Goal: Task Accomplishment & Management: Complete application form

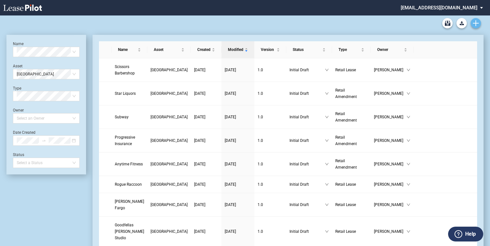
click at [476, 24] on icon "Create new document" at bounding box center [476, 23] width 6 height 6
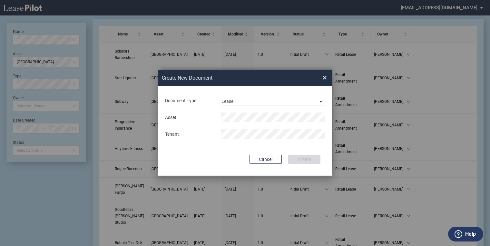
click at [274, 112] on md-input-container "Asset" at bounding box center [245, 117] width 161 height 11
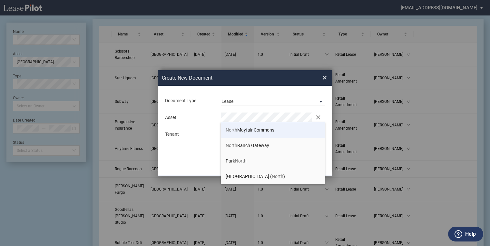
click at [255, 130] on span "North Mayfair Commons" at bounding box center [250, 129] width 49 height 5
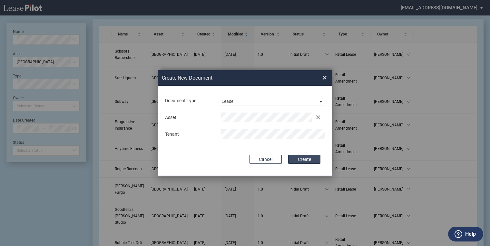
click at [300, 159] on button "Create" at bounding box center [304, 159] width 32 height 9
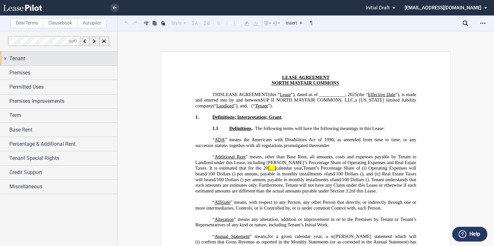
click at [15, 58] on span "Tenant" at bounding box center [17, 59] width 16 height 8
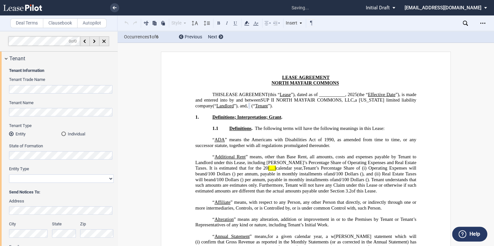
click at [37, 176] on select "Corporation Limited Liability Company General Partnership Limited Partnership O…" at bounding box center [61, 179] width 105 height 8
click at [9, 175] on select "Corporation Limited Liability Company General Partnership Limited Partnership O…" at bounding box center [61, 179] width 105 height 8
click at [107, 179] on select "Corporation Limited Liability Company General Partnership Limited Partnership O…" at bounding box center [61, 179] width 105 height 8
select select "limited liability company"
click at [9, 175] on select "Corporation Limited Liability Company General Partnership Limited Partnership O…" at bounding box center [61, 179] width 105 height 8
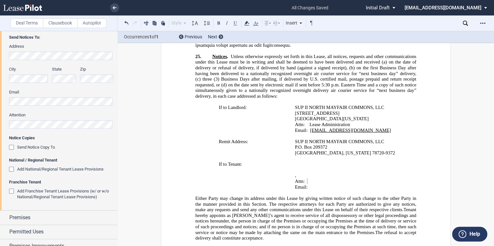
scroll to position [181, 0]
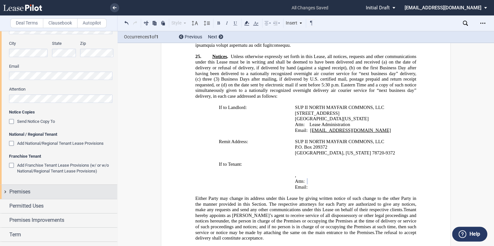
click at [19, 190] on span "Premises" at bounding box center [19, 192] width 21 height 8
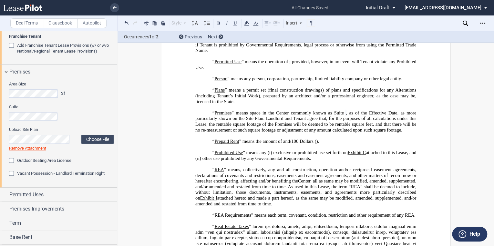
scroll to position [310, 0]
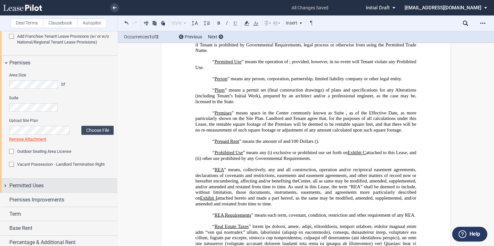
click at [43, 186] on span "Permitted Uses" at bounding box center [26, 186] width 34 height 8
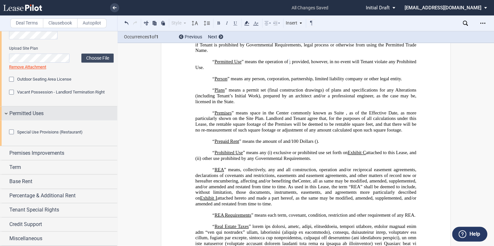
scroll to position [417, 0]
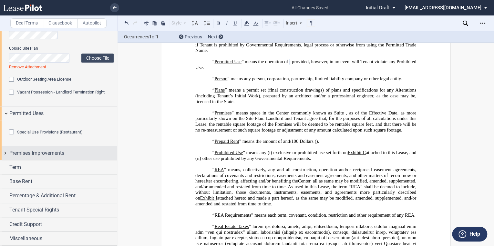
click at [58, 151] on span "Premises Improvements" at bounding box center [36, 153] width 55 height 8
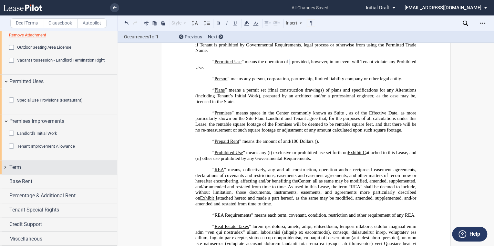
scroll to position [449, 0]
click at [17, 167] on span "Term" at bounding box center [15, 168] width 12 height 8
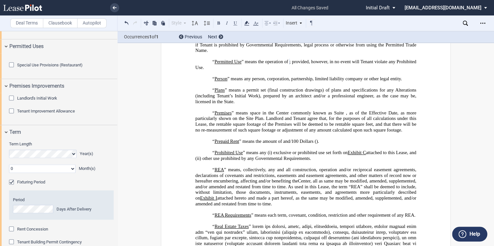
click at [43, 173] on select "0 1 2 3 4 5 6 7 8 9 10 11" at bounding box center [42, 169] width 66 height 8
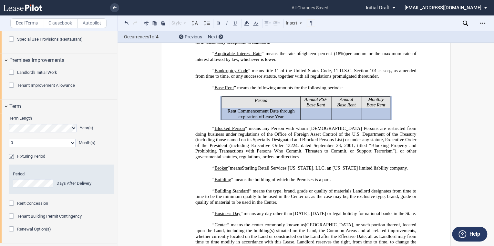
scroll to position [501, 0]
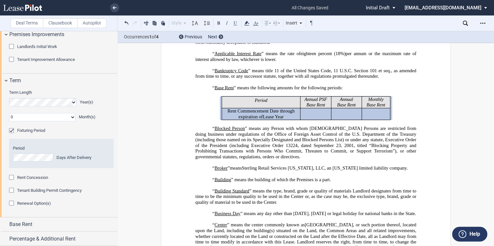
click at [11, 135] on div "Fixturing Period" at bounding box center [12, 131] width 6 height 6
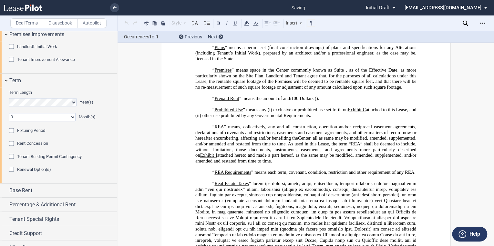
scroll to position [1828, 0]
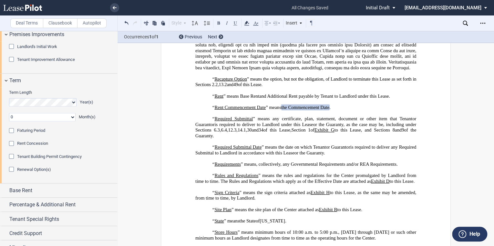
click at [10, 173] on div "Renewal Option(s)" at bounding box center [12, 170] width 6 height 6
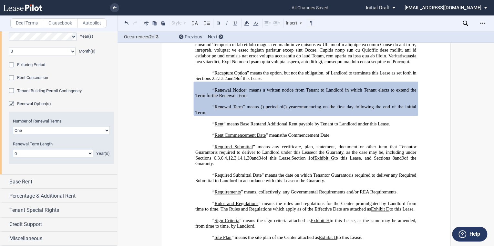
scroll to position [601, 0]
click at [87, 154] on select "0 1 2 3 4 5 6 7 8 9 10 11 12 13 14 15 16 17 18 19 20" at bounding box center [53, 153] width 80 height 8
select select "number:3"
click at [13, 149] on select "0 1 2 3 4 5 6 7 8 9 10 11 12 13 14 15 16 17 18 19 20" at bounding box center [53, 153] width 80 height 8
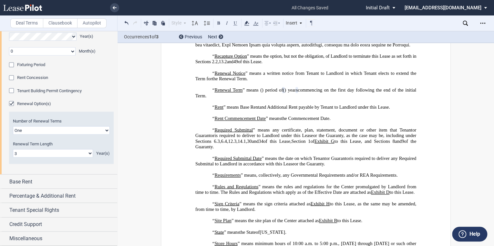
scroll to position [1945, 0]
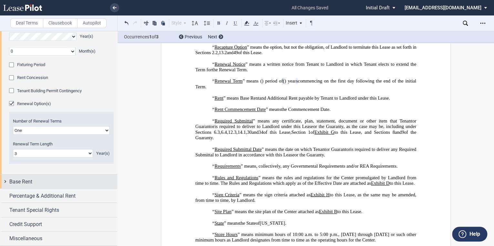
click at [33, 181] on div "Base Rent" at bounding box center [63, 182] width 108 height 8
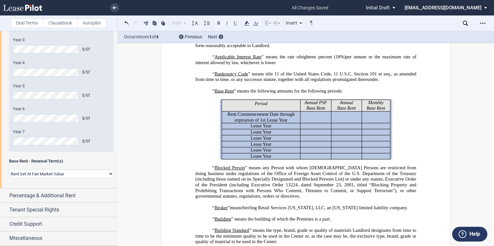
scroll to position [843, 0]
click at [107, 175] on select "Rent Set At Fair Market Value Rent Specified in [GEOGRAPHIC_DATA]" at bounding box center [61, 174] width 105 height 8
click at [74, 193] on span "Percentage & Additional Rent" at bounding box center [42, 196] width 66 height 8
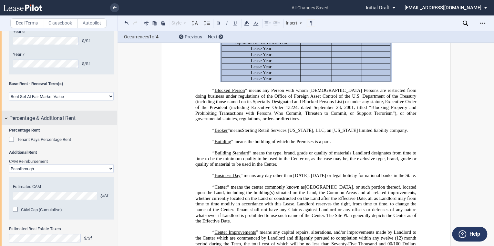
scroll to position [895, 0]
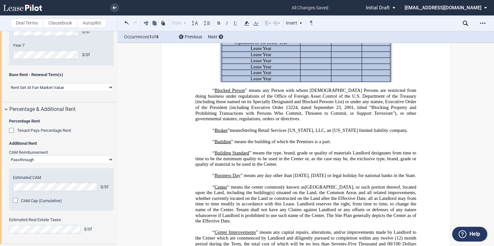
click at [107, 164] on select "Passthrough Fixed" at bounding box center [61, 160] width 105 height 8
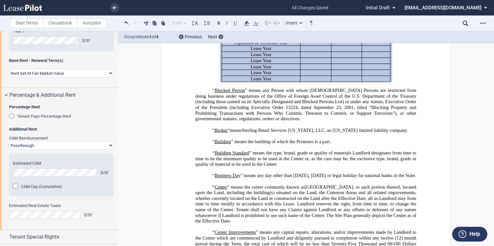
scroll to position [921, 0]
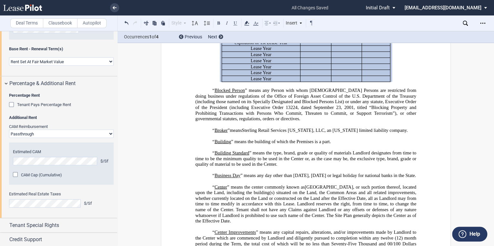
click at [108, 138] on select "Passthrough Fixed" at bounding box center [61, 134] width 105 height 8
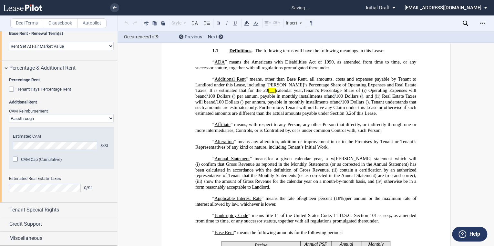
scroll to position [58, 0]
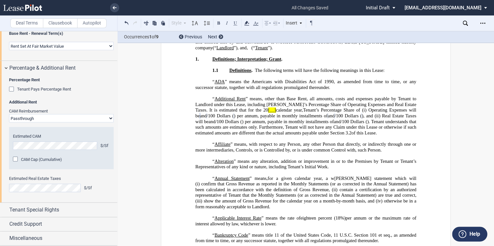
click at [16, 159] on div "CAM Cap (Cumulative)" at bounding box center [16, 160] width 6 height 6
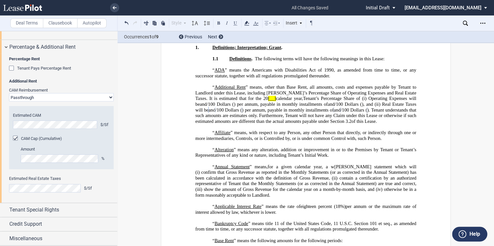
scroll to position [993, 0]
click at [46, 208] on span "Tenant Special Rights" at bounding box center [34, 210] width 50 height 8
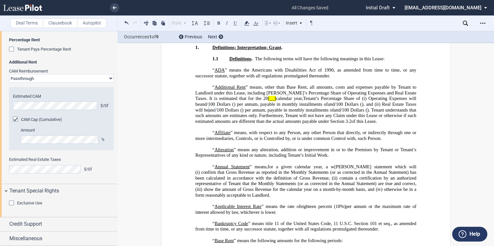
scroll to position [1011, 0]
click at [14, 203] on div "Exclusive Use" at bounding box center [12, 204] width 6 height 6
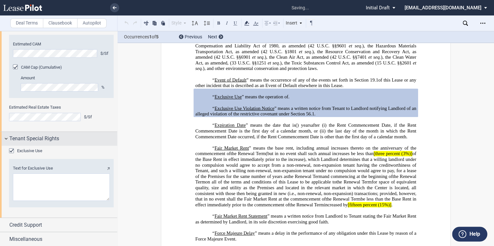
scroll to position [1037, 0]
click at [295, 106] on p at bounding box center [305, 103] width 221 height 6
click at [74, 200] on textarea "Text for Exclusive Use" at bounding box center [61, 186] width 97 height 27
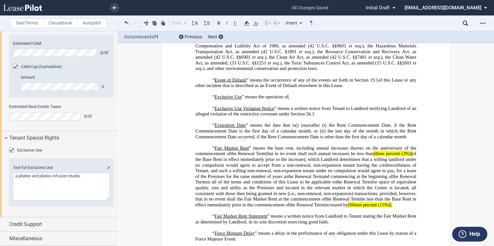
click at [76, 200] on textarea "Text for Exclusive Use" at bounding box center [61, 186] width 97 height 27
click at [90, 200] on textarea "Text for Exclusive Use" at bounding box center [61, 186] width 97 height 27
click at [99, 200] on textarea "Text for Exclusive Use" at bounding box center [61, 186] width 97 height 27
click at [76, 200] on textarea "Text for Exclusive Use" at bounding box center [61, 186] width 97 height 27
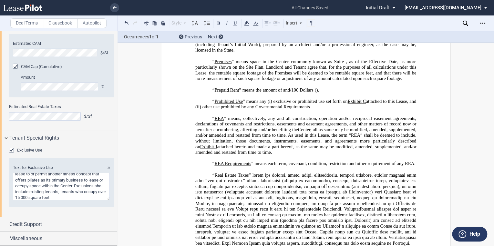
scroll to position [1864, 0]
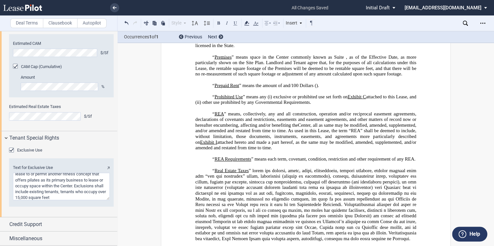
click at [77, 200] on textarea "Text for Exclusive Use" at bounding box center [61, 186] width 97 height 27
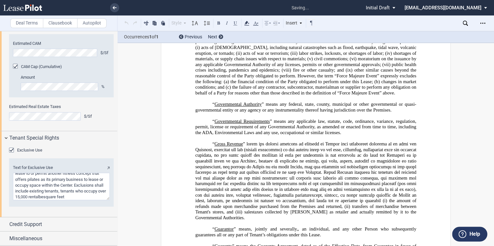
scroll to position [679, 0]
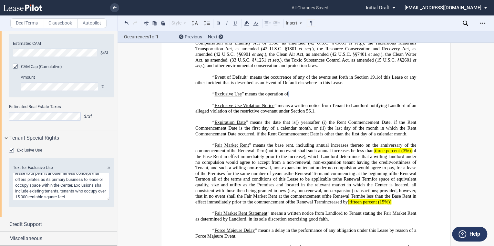
drag, startPoint x: 35, startPoint y: 225, endPoint x: 41, endPoint y: 224, distance: 6.1
click at [35, 200] on textarea "Text for Exclusive Use" at bounding box center [61, 186] width 97 height 27
click at [19, 200] on textarea "Text for Exclusive Use" at bounding box center [61, 186] width 97 height 27
click at [20, 200] on textarea "Text for Exclusive Use" at bounding box center [61, 186] width 97 height 27
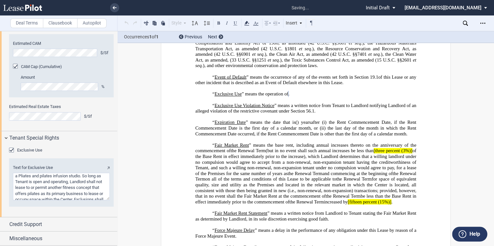
click at [41, 200] on textarea "Text for Exclusive Use" at bounding box center [61, 186] width 97 height 27
click at [24, 200] on textarea "Text for Exclusive Use" at bounding box center [61, 186] width 97 height 27
click at [22, 200] on textarea "Text for Exclusive Use" at bounding box center [61, 186] width 97 height 27
click at [37, 200] on textarea "Text for Exclusive Use" at bounding box center [61, 186] width 97 height 27
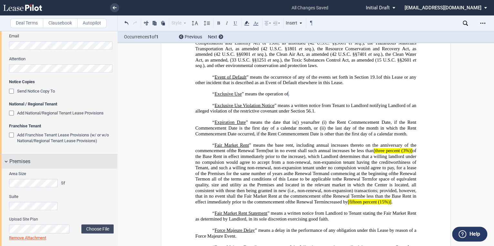
scroll to position [288, 0]
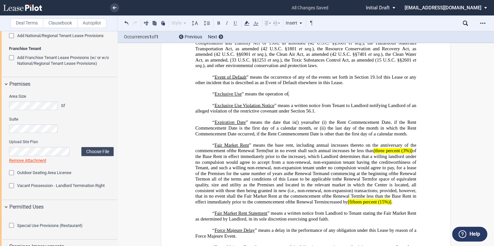
type textarea "a Pilates and Pilates infusion studio. So long as Tenant is open and operating,…"
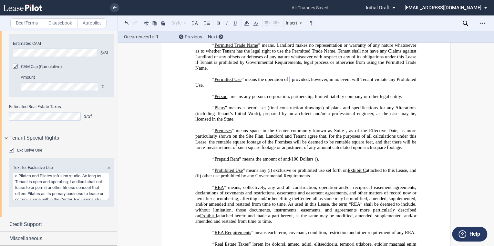
scroll to position [1065, 0]
click at [34, 225] on span "Credit Support" at bounding box center [25, 225] width 33 height 8
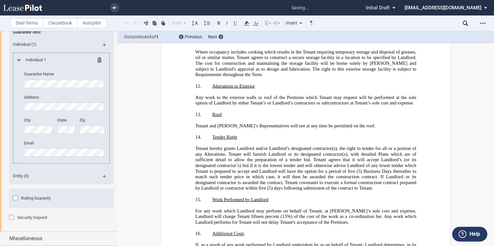
scroll to position [13975, 0]
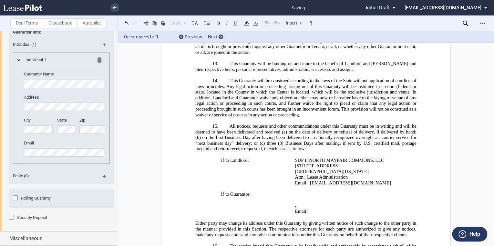
click at [18, 197] on div "Rolling Guaranty" at bounding box center [16, 199] width 6 height 6
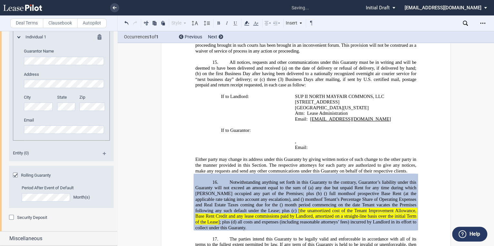
scroll to position [1309, 0]
click at [10, 217] on div "Security Deposit" at bounding box center [12, 218] width 6 height 6
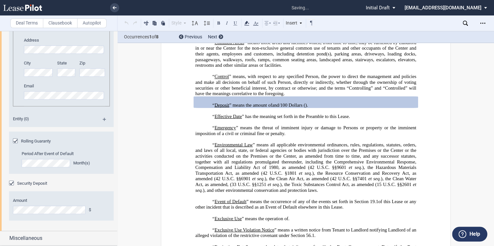
scroll to position [1343, 0]
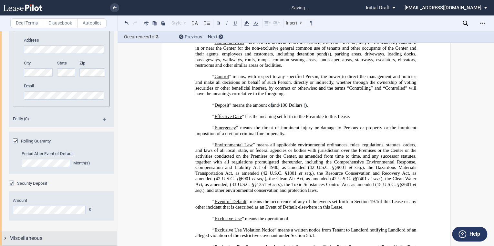
click at [28, 234] on div "Miscellaneous" at bounding box center [58, 238] width 117 height 14
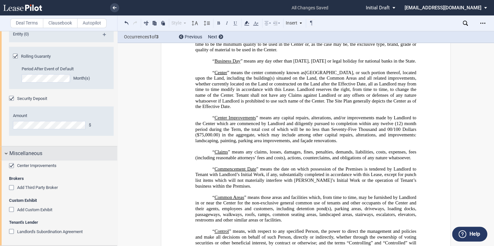
scroll to position [1428, 0]
click at [11, 188] on div "Add Third Party Broker" at bounding box center [12, 188] width 6 height 6
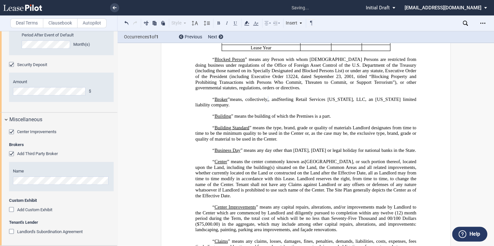
scroll to position [1462, 0]
drag, startPoint x: 382, startPoint y: 115, endPoint x: 403, endPoint y: 117, distance: 20.7
click at [394, 107] on span "Sterling Retail Services [US_STATE], LLC, an [US_STATE] limited liability compa…" at bounding box center [306, 101] width 222 height 11
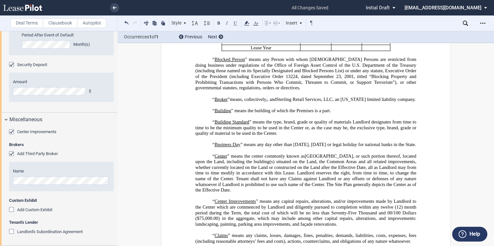
drag, startPoint x: 399, startPoint y: 116, endPoint x: 427, endPoint y: 116, distance: 28.7
click at [399, 102] on span "Sterling Retail Services, LLC, an [US_STATE] limited liability company" at bounding box center [345, 98] width 138 height 5
drag, startPoint x: 352, startPoint y: 141, endPoint x: 354, endPoint y: 137, distance: 4.9
click at [352, 136] on span "” means the type, brand, grade or quality of materials Landlord designates from…" at bounding box center [306, 127] width 222 height 17
click at [353, 114] on p "“ Building ” means the building of which the Premises is a part." at bounding box center [305, 111] width 221 height 6
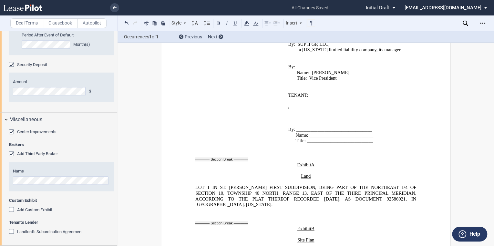
scroll to position [11299, 0]
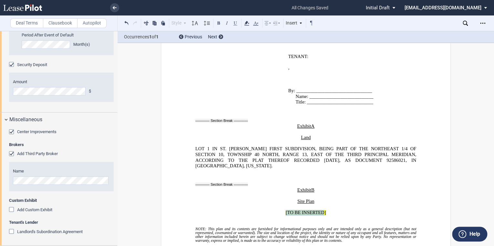
drag, startPoint x: 284, startPoint y: 155, endPoint x: 322, endPoint y: 157, distance: 37.8
click at [322, 210] on span "[TO BE INSERTED]" at bounding box center [305, 212] width 40 height 5
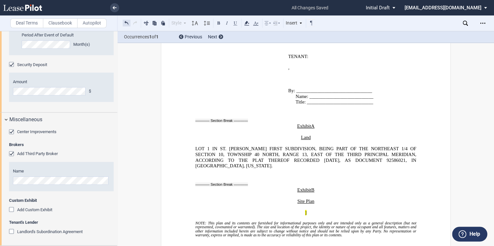
click at [128, 24] on button at bounding box center [127, 23] width 8 height 8
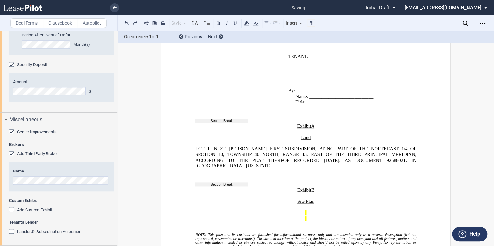
click at [303, 210] on p "]" at bounding box center [305, 213] width 221 height 6
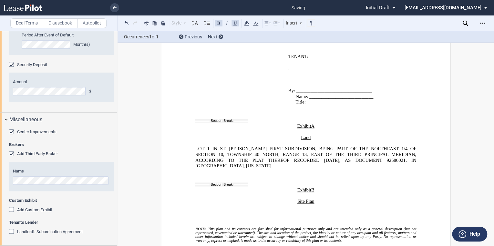
click at [305, 216] on p at bounding box center [305, 219] width 221 height 6
click at [274, 216] on p at bounding box center [305, 219] width 221 height 6
click at [162, 23] on button at bounding box center [163, 23] width 8 height 8
click at [308, 204] on p "﻿" at bounding box center [305, 207] width 221 height 6
click at [276, 210] on p "﻿" at bounding box center [305, 213] width 221 height 6
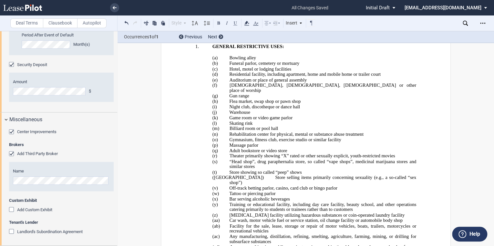
scroll to position [11944, 0]
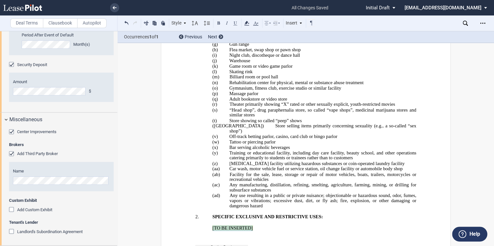
drag, startPoint x: 210, startPoint y: 162, endPoint x: 251, endPoint y: 162, distance: 40.7
drag, startPoint x: 268, startPoint y: 167, endPoint x: 225, endPoint y: 163, distance: 44.1
click at [225, 226] on span "[TO BE INSERTED]" at bounding box center [232, 228] width 40 height 5
click at [212, 226] on span "[TO BE INSERTED]" at bounding box center [232, 228] width 40 height 5
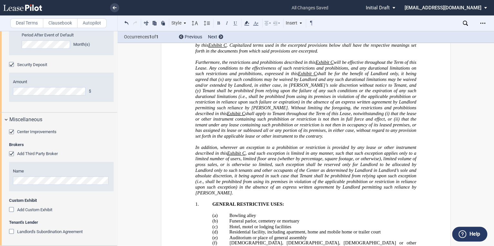
scroll to position [11789, 0]
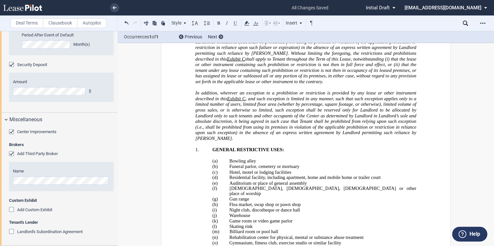
click at [195, 147] on span "1." at bounding box center [197, 149] width 4 height 5
click at [196, 147] on span "1." at bounding box center [197, 149] width 4 height 5
click at [217, 23] on button at bounding box center [219, 23] width 8 height 8
drag, startPoint x: 202, startPoint y: 90, endPoint x: 193, endPoint y: 98, distance: 12.1
click at [201, 142] on p "﻿" at bounding box center [305, 145] width 221 height 6
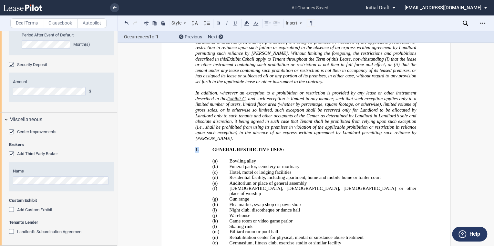
drag, startPoint x: 198, startPoint y: 96, endPoint x: 210, endPoint y: 72, distance: 27.1
drag, startPoint x: 210, startPoint y: 72, endPoint x: 217, endPoint y: 24, distance: 48.8
click at [217, 24] on button at bounding box center [219, 23] width 8 height 8
click at [300, 197] on p "(g) Gun range" at bounding box center [322, 199] width 187 height 5
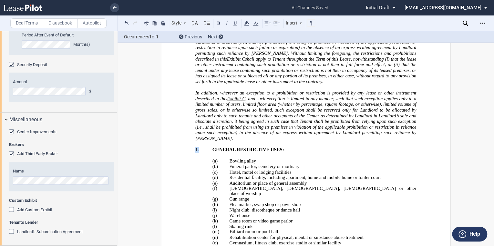
click at [197, 147] on span "1." at bounding box center [197, 149] width 4 height 5
drag, startPoint x: 221, startPoint y: 79, endPoint x: 219, endPoint y: 24, distance: 55.2
click at [219, 24] on button at bounding box center [219, 23] width 8 height 8
drag, startPoint x: 196, startPoint y: 96, endPoint x: 195, endPoint y: 99, distance: 3.2
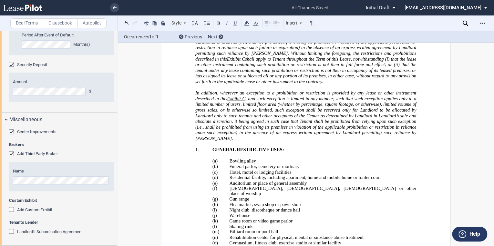
click at [195, 147] on span "1." at bounding box center [197, 149] width 4 height 5
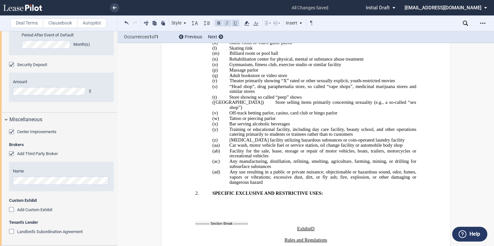
scroll to position [11970, 0]
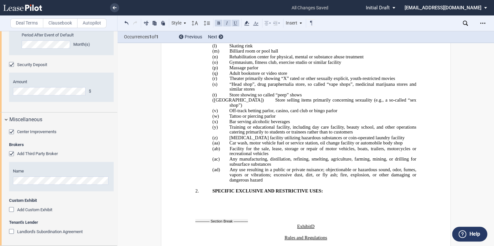
click at [195, 188] on span "2." at bounding box center [197, 190] width 4 height 5
drag, startPoint x: 194, startPoint y: 124, endPoint x: 197, endPoint y: 124, distance: 3.9
click at [212, 188] on p "2. SPECIFIC EXCLUSIVE AND RESTRICTIVE USES:" at bounding box center [314, 191] width 204 height 6
click at [220, 22] on button at bounding box center [219, 23] width 8 height 8
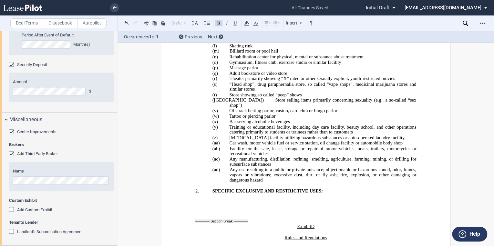
click at [253, 188] on span "SPECIFIC EXCLUSIVE AND RESTRICTIVE USES:" at bounding box center [267, 190] width 110 height 5
click at [196, 188] on span "2." at bounding box center [197, 190] width 4 height 5
click at [195, 188] on span "2." at bounding box center [197, 190] width 4 height 5
drag, startPoint x: 193, startPoint y: 125, endPoint x: 198, endPoint y: 125, distance: 4.8
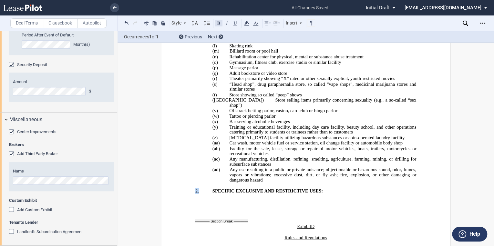
click at [217, 22] on button at bounding box center [219, 23] width 8 height 8
click at [219, 23] on button at bounding box center [219, 23] width 8 height 8
click at [219, 21] on button at bounding box center [219, 23] width 8 height 8
click at [250, 206] on p "﻿" at bounding box center [305, 209] width 221 height 6
click at [225, 200] on p "﻿" at bounding box center [314, 203] width 204 height 6
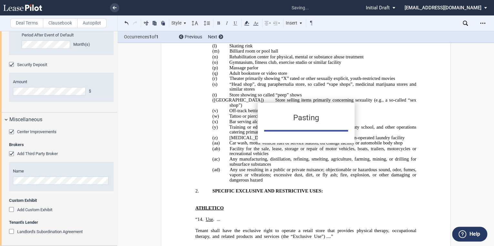
click at [208, 194] on p "﻿" at bounding box center [305, 197] width 221 height 6
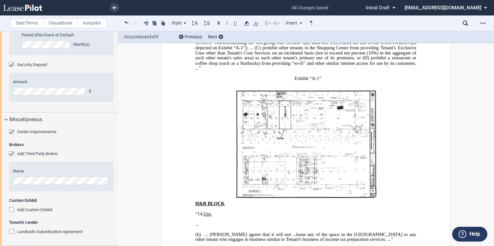
scroll to position [12254, 0]
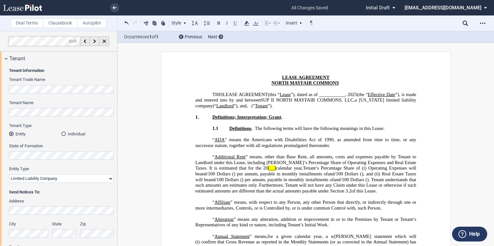
select select "limited liability company"
select select "number:3"
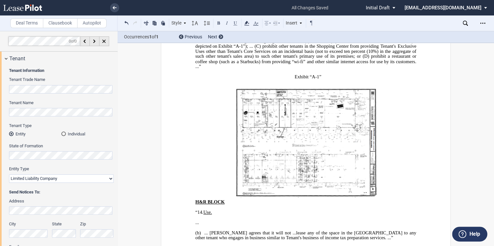
scroll to position [1462, 0]
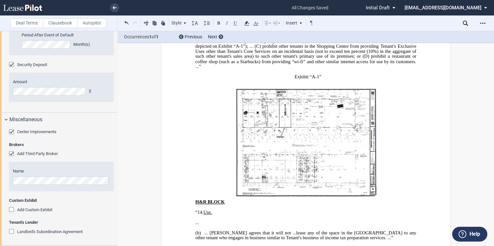
click at [208, 230] on span "... [PERSON_NAME] agrees that it will not ...lease any of the space in the [GEO…" at bounding box center [306, 235] width 222 height 10
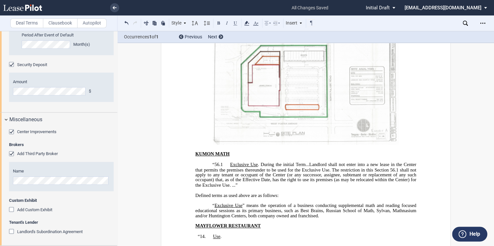
scroll to position [12796, 0]
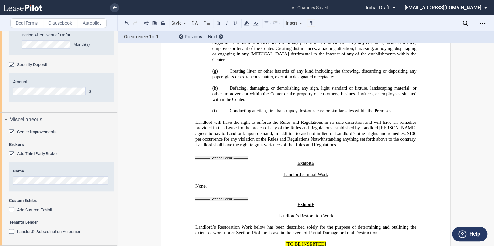
scroll to position [13519, 0]
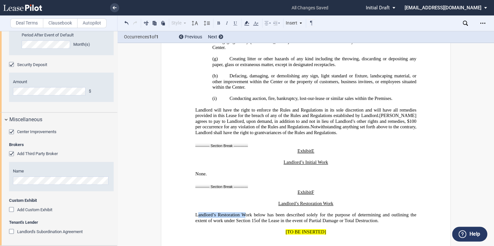
drag, startPoint x: 199, startPoint y: 141, endPoint x: 222, endPoint y: 142, distance: 23.6
click at [245, 212] on span "Landlord’s Restoration Work below has been described solely for the purpose of …" at bounding box center [306, 217] width 222 height 11
click at [222, 212] on span "Landlord’s Restoration Work below has been described solely for the purpose of …" at bounding box center [306, 217] width 222 height 11
click at [220, 212] on span "Landlord’s Restoration Work below has been described solely for the purpose of …" at bounding box center [306, 217] width 222 height 11
click at [195, 212] on span "Landlord’s Restoration Work below has been described solely for the purpose of …" at bounding box center [306, 217] width 222 height 11
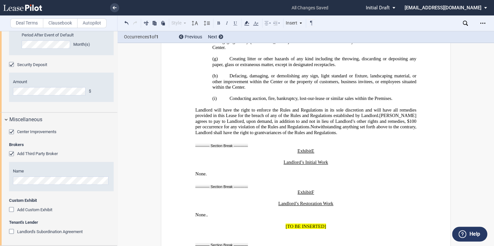
click at [221, 218] on p "﻿" at bounding box center [305, 221] width 221 height 6
click at [209, 212] on p "None. ." at bounding box center [305, 215] width 221 height 6
drag, startPoint x: 283, startPoint y: 155, endPoint x: 318, endPoint y: 155, distance: 35.2
click at [318, 224] on p "[TO BE INSERTED]" at bounding box center [305, 227] width 221 height 6
click at [284, 224] on p "[TO BE INSERTED]" at bounding box center [305, 227] width 221 height 6
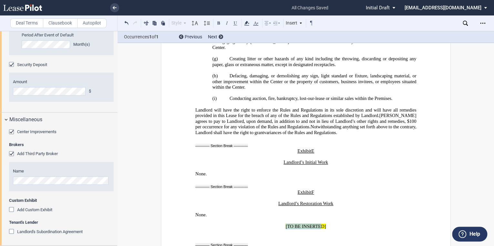
click at [283, 224] on p "[TO BE INSERTED]" at bounding box center [305, 227] width 221 height 6
click at [285, 224] on span "[TO BE INSERTED]" at bounding box center [305, 226] width 40 height 5
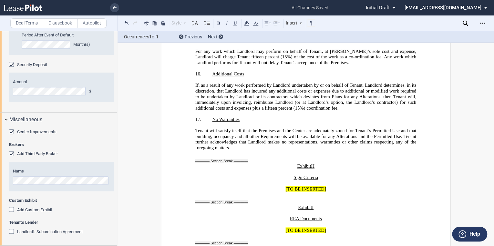
scroll to position [14397, 0]
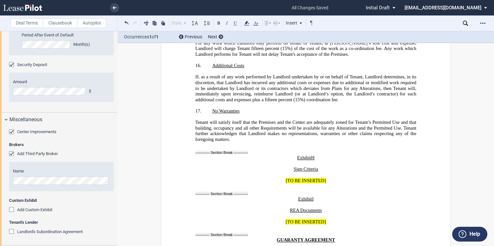
drag, startPoint x: 367, startPoint y: 181, endPoint x: 371, endPoint y: 178, distance: 5.4
drag, startPoint x: 281, startPoint y: 149, endPoint x: 295, endPoint y: 152, distance: 14.4
click at [281, 219] on p "[TO BE INSERTED]" at bounding box center [305, 222] width 221 height 6
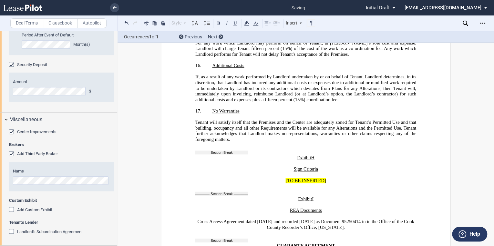
click at [197, 219] on span "Cross Access Agreement dated March 21, 1995 and recorded April 17, 1995 as Docu…" at bounding box center [306, 224] width 218 height 11
click at [270, 23] on icon at bounding box center [268, 23] width 8 height 8
click at [270, 32] on use at bounding box center [269, 34] width 4 height 4
click at [307, 219] on span "Cross Access Agreement dated March 21, 1995 and recorded April 17, 1995 as Docu…" at bounding box center [304, 224] width 218 height 11
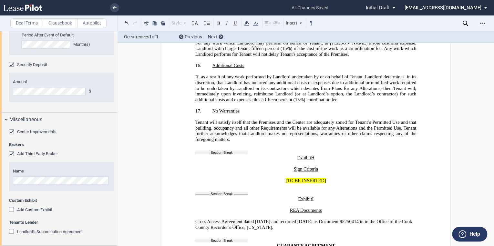
click at [283, 178] on p "[TO BE INSERTED]" at bounding box center [305, 181] width 221 height 6
click at [271, 23] on icon at bounding box center [268, 23] width 8 height 8
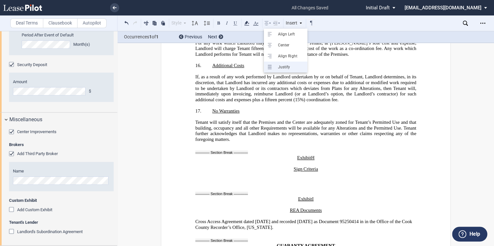
click at [275, 67] on div "Justify" at bounding box center [289, 67] width 29 height 5
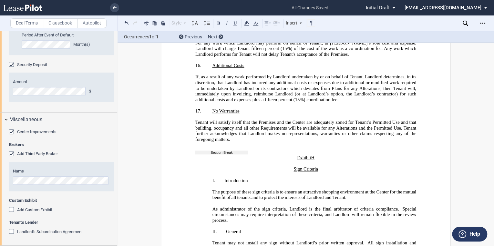
click at [309, 167] on span "Sign Criteria" at bounding box center [305, 169] width 24 height 5
click at [321, 167] on p "Sign Criteria" at bounding box center [305, 170] width 221 height 6
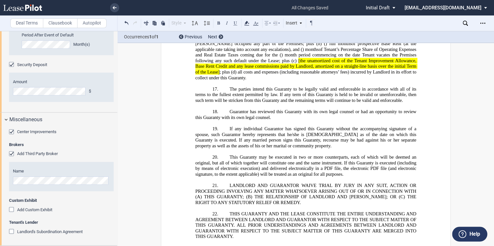
scroll to position [16081, 0]
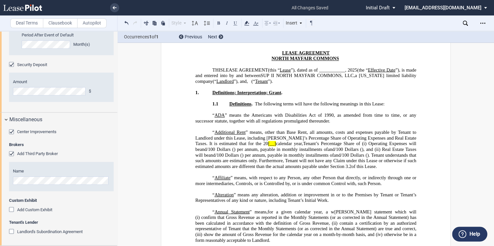
scroll to position [0, 0]
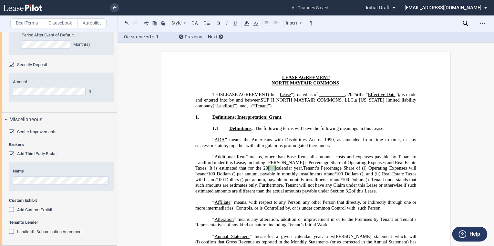
drag, startPoint x: 244, startPoint y: 173, endPoint x: 251, endPoint y: 175, distance: 7.4
click at [268, 171] on span "[__]" at bounding box center [272, 168] width 8 height 5
drag, startPoint x: 240, startPoint y: 174, endPoint x: 244, endPoint y: 174, distance: 4.5
click at [245, 175] on span ", all amounts, costs and expenses payable by Tenant to Landlord under this Leas…" at bounding box center [306, 173] width 222 height 39
click at [249, 23] on icon at bounding box center [247, 23] width 8 height 8
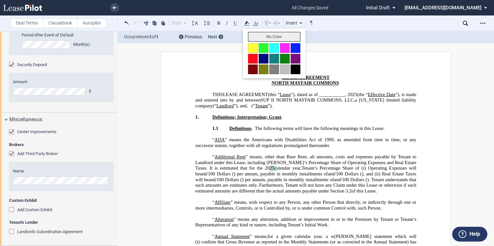
click at [251, 36] on button "No Color" at bounding box center [274, 37] width 52 height 10
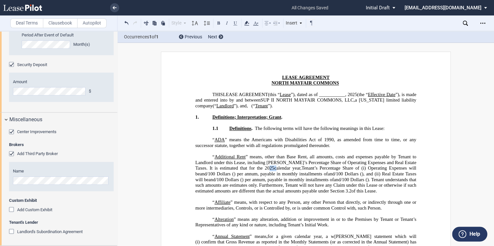
click at [60, 23] on label "Clausebook" at bounding box center [60, 23] width 35 height 10
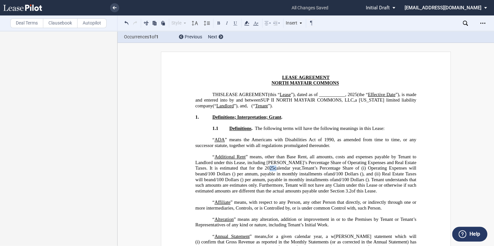
click at [463, 22] on use at bounding box center [464, 23] width 5 height 5
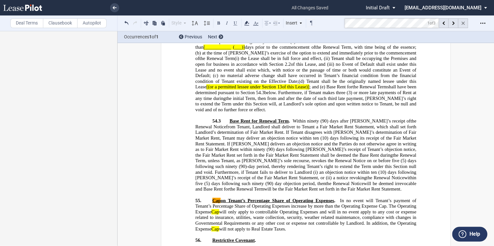
scroll to position [10307, 0]
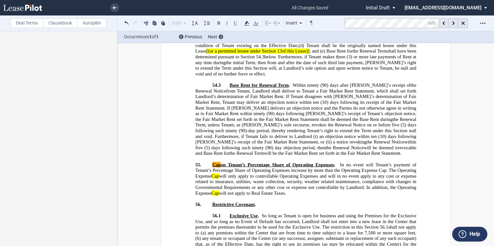
click at [302, 162] on span "In no event will Tenant’s payment of Tenant’s Percentage Share of Operating Exp…" at bounding box center [306, 179] width 222 height 34
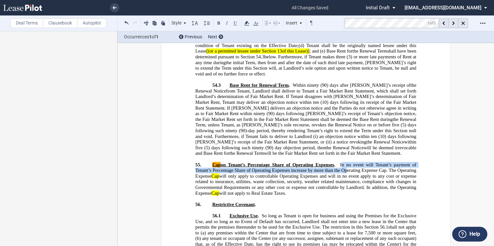
click at [346, 162] on span "In no event will Tenant’s payment of Tenant’s Percentage Share of Operating Exp…" at bounding box center [306, 179] width 222 height 34
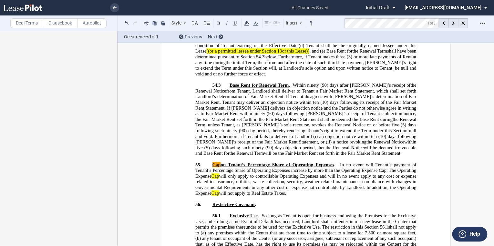
click at [342, 162] on span "In no event will Tenant’s payment of Tenant’s Percentage Share of Operating Exp…" at bounding box center [306, 179] width 222 height 34
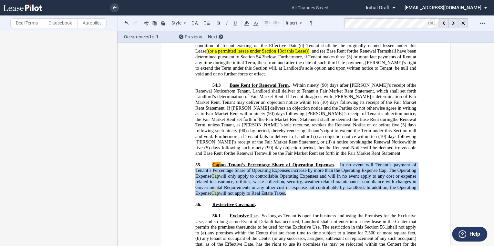
drag, startPoint x: 344, startPoint y: 124, endPoint x: 313, endPoint y: 135, distance: 32.6
click at [289, 162] on p "55. Cap on Tenant’s Percentage Share of Operating Expenses . In no event will T…" at bounding box center [305, 179] width 221 height 34
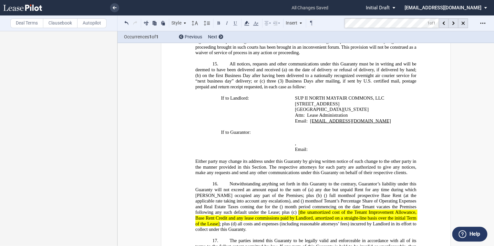
scroll to position [15960, 0]
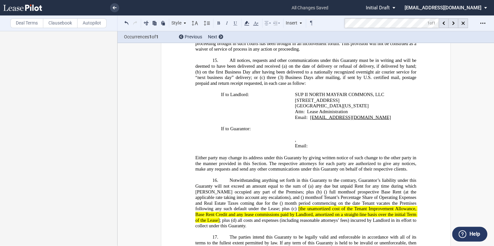
click at [244, 178] on span "Notwithstanding anything set forth in this Guaranty to the contrary, Guarantor’…" at bounding box center [306, 183] width 222 height 11
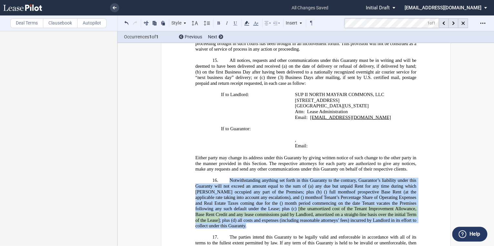
drag, startPoint x: 228, startPoint y: 107, endPoint x: 246, endPoint y: 154, distance: 49.7
click at [246, 178] on p "16. Notwithstanding anything set forth in this Guaranty to the contrary, Guaran…" at bounding box center [305, 203] width 221 height 51
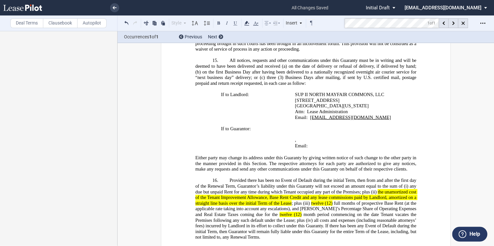
click at [378, 189] on span "the unamortized cost of the Tenant Improvement Allowance, Base Rent Credit and …" at bounding box center [306, 197] width 222 height 17
drag, startPoint x: 192, startPoint y: 125, endPoint x: 307, endPoint y: 127, distance: 114.9
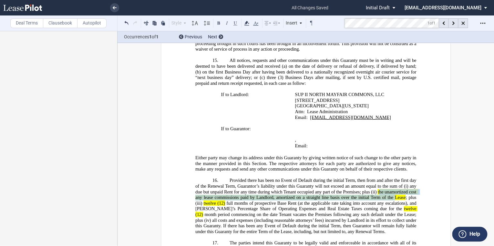
drag, startPoint x: 377, startPoint y: 120, endPoint x: 381, endPoint y: 124, distance: 6.4
click at [390, 189] on span "the unamortized cost any lease commissions paid by Landlord, amortized on a str…" at bounding box center [306, 194] width 223 height 11
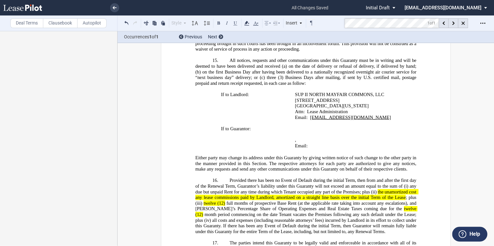
click at [371, 189] on span "the unamortized cost any lease commissions paid by Landlord, amortized on a str…" at bounding box center [306, 194] width 223 height 11
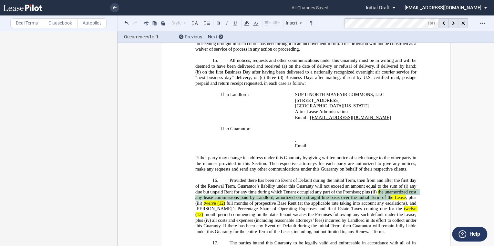
click at [376, 189] on span at bounding box center [376, 191] width 1 height 5
drag, startPoint x: 376, startPoint y: 120, endPoint x: 405, endPoint y: 126, distance: 30.2
click at [405, 178] on span "Provided there has been no Event of Default during the initial Term, then from …" at bounding box center [306, 206] width 223 height 56
click at [248, 22] on icon at bounding box center [247, 23] width 8 height 8
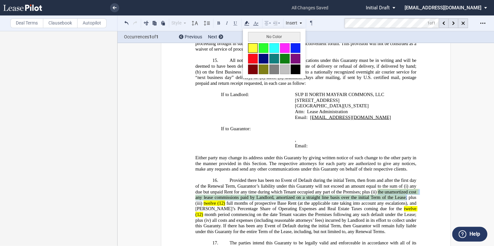
click at [253, 46] on button at bounding box center [253, 48] width 10 height 10
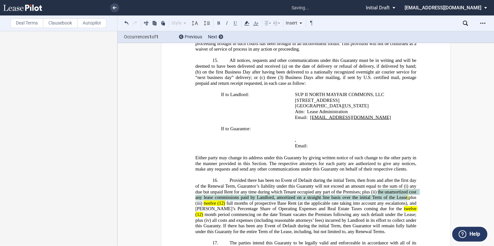
click at [215, 200] on span "twelve (12)" at bounding box center [214, 202] width 21 height 5
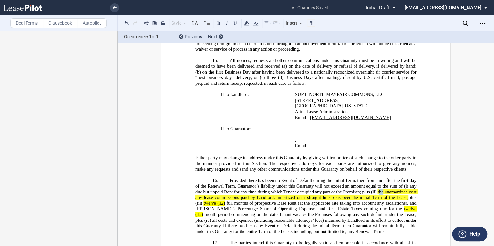
drag, startPoint x: 377, startPoint y: 119, endPoint x: 384, endPoint y: 127, distance: 10.5
click at [384, 189] on span "the unamortized cost any lease commissions paid by Landlord, amortized on a str…" at bounding box center [306, 194] width 223 height 11
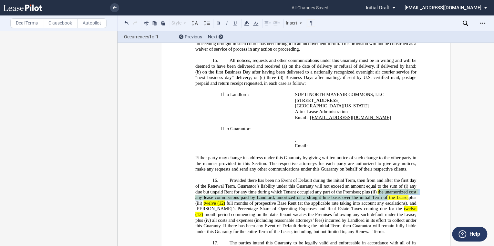
click at [378, 189] on span "the unamortized cost any lease commissions paid by Landlord, amortized on a str…" at bounding box center [306, 194] width 223 height 11
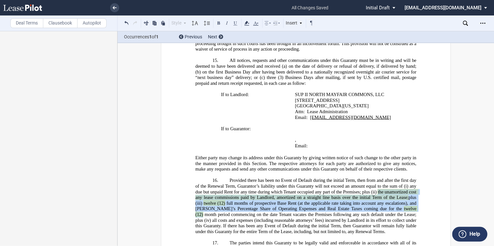
drag, startPoint x: 385, startPoint y: 120, endPoint x: 389, endPoint y: 136, distance: 16.1
click at [389, 178] on span "Provided there has been no Event of Default during the initial Term, then from …" at bounding box center [306, 206] width 223 height 56
click at [248, 23] on icon at bounding box center [247, 23] width 8 height 8
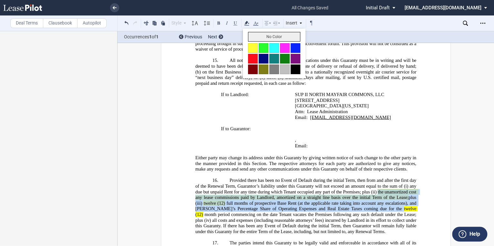
click at [252, 36] on button "No Color" at bounding box center [274, 37] width 52 height 10
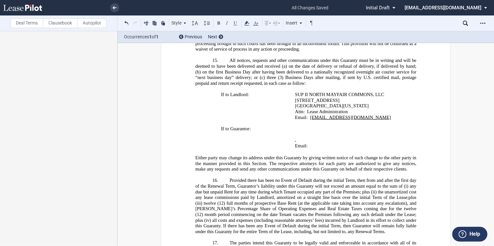
click at [117, 98] on div "Deal Terms Clausebook Autopilot Style Section 1 Normal Normal 8pt 9pt 10pt 10.5…" at bounding box center [247, 138] width 494 height 215
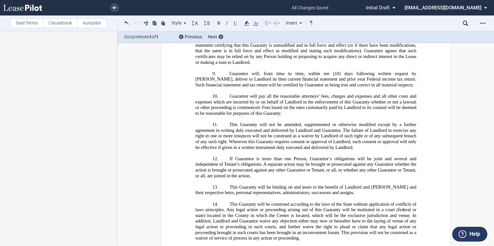
scroll to position [15728, 0]
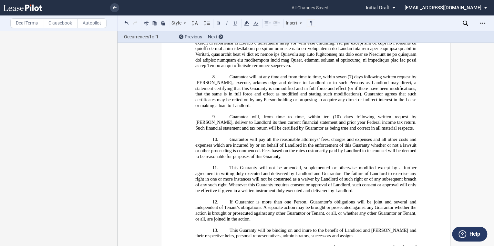
click at [464, 21] on icon at bounding box center [464, 23] width 5 height 5
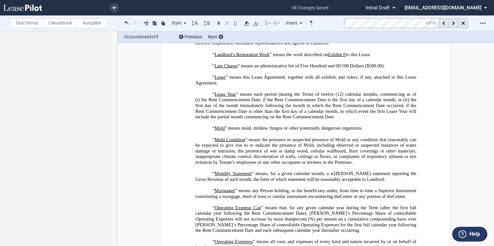
scroll to position [1120, 0]
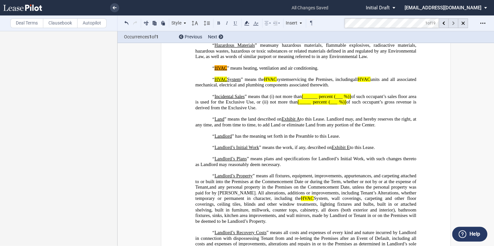
click at [451, 23] on div at bounding box center [453, 23] width 10 height 10
click at [450, 23] on div at bounding box center [453, 23] width 10 height 10
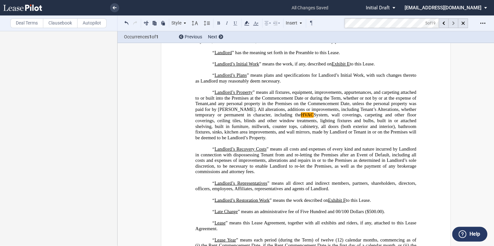
scroll to position [1251, 0]
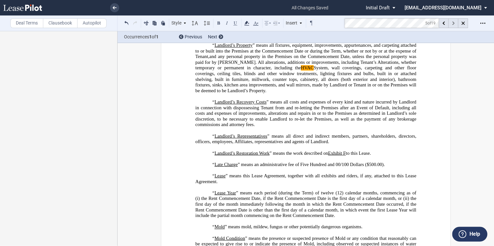
click at [450, 23] on div at bounding box center [453, 23] width 10 height 10
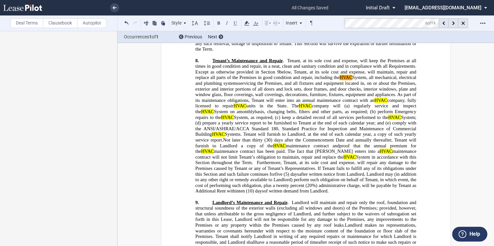
scroll to position [4102, 0]
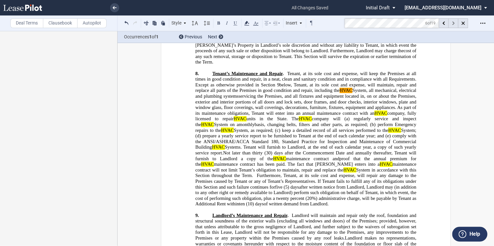
click at [452, 25] on icon at bounding box center [453, 24] width 2 height 4
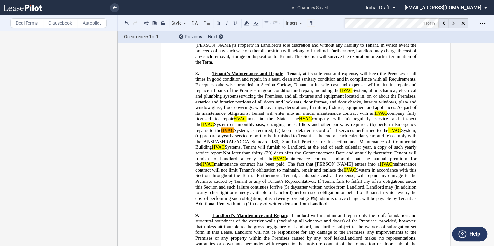
click at [452, 25] on icon at bounding box center [453, 24] width 2 height 4
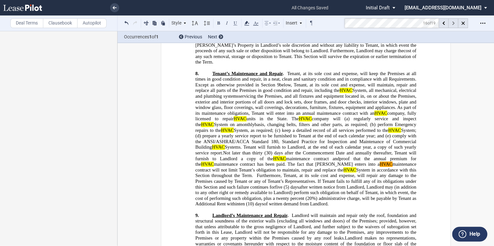
click at [452, 25] on icon at bounding box center [453, 24] width 2 height 4
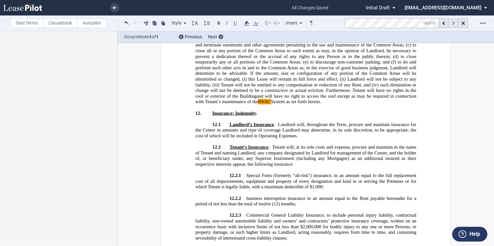
click at [452, 25] on icon at bounding box center [453, 24] width 2 height 4
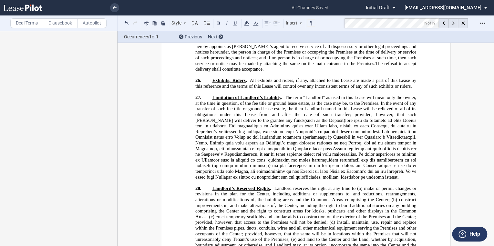
scroll to position [9927, 0]
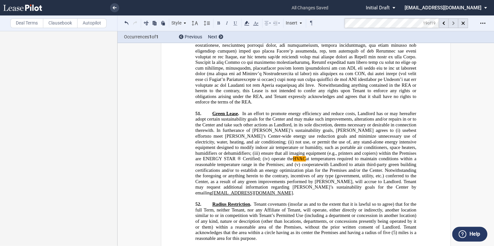
click at [452, 25] on icon at bounding box center [453, 24] width 2 height 4
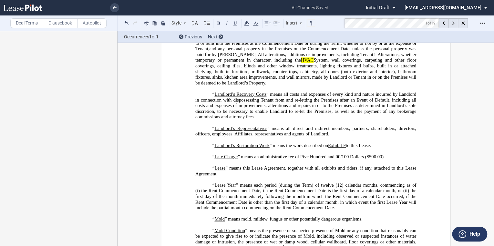
scroll to position [1120, 0]
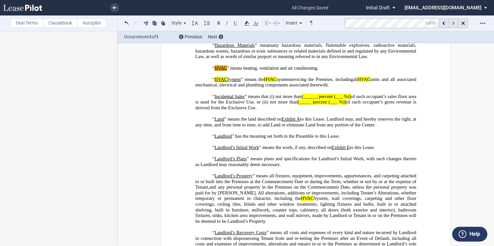
click at [452, 25] on icon at bounding box center [453, 24] width 2 height 4
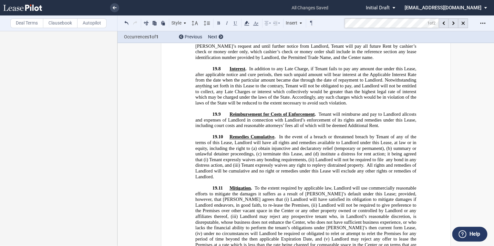
scroll to position [9966, 0]
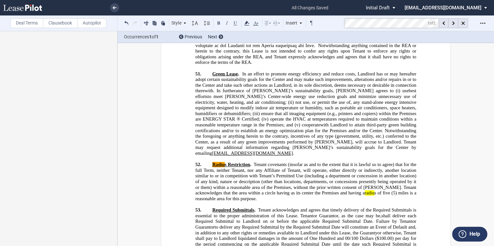
click at [382, 162] on span "Tenant covenants (insofar as and to the extent that it is lawful so to agree) t…" at bounding box center [306, 179] width 222 height 34
click at [390, 190] on span at bounding box center [390, 192] width 1 height 5
click at [387, 162] on span "Tenant covenants (insofar as and to the extent that it is lawful so to agree) t…" at bounding box center [306, 179] width 222 height 34
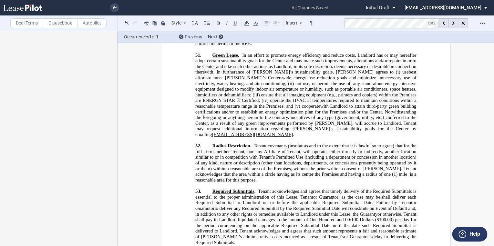
scroll to position [9992, 0]
